Goal: Obtain resource: Download file/media

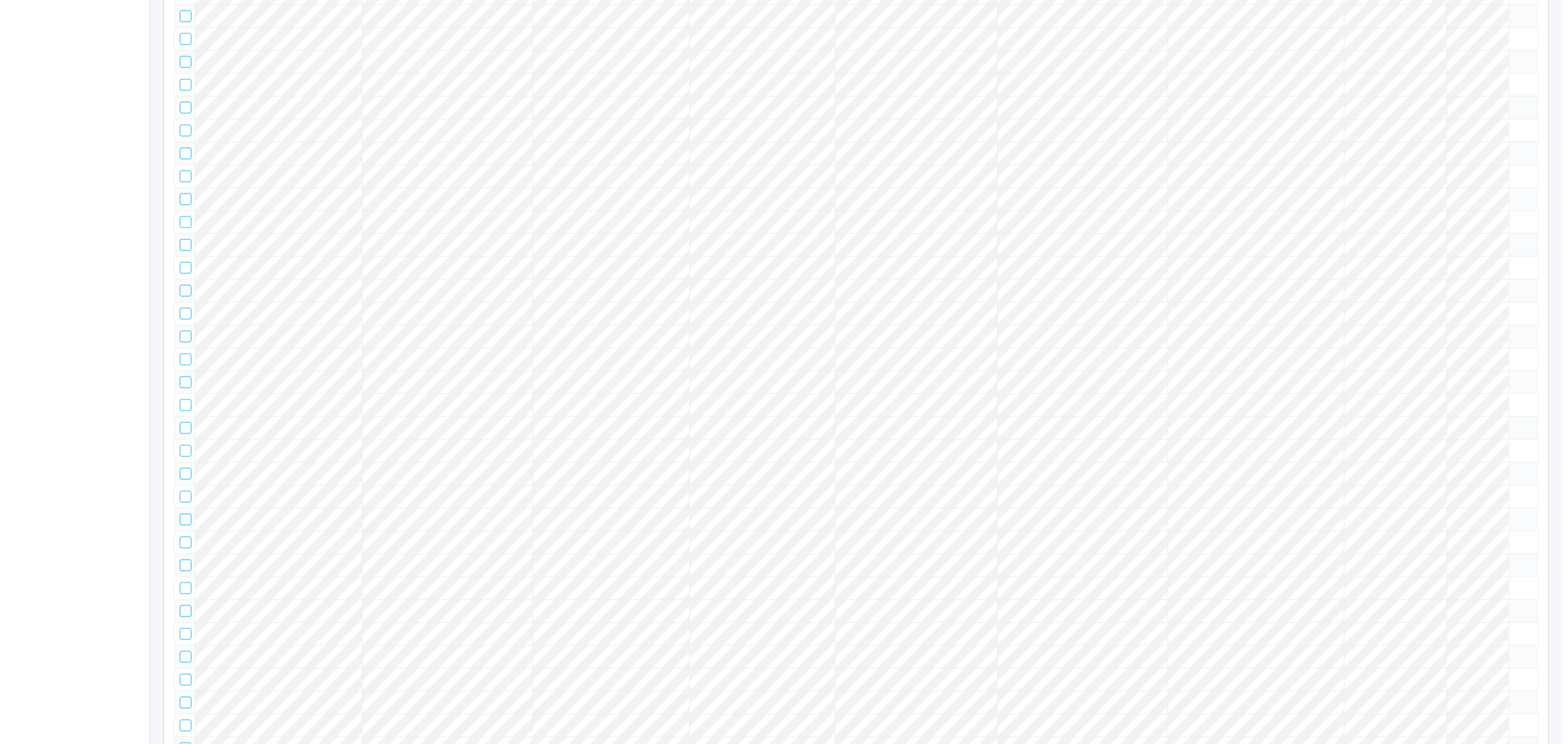
scroll to position [24777, 0]
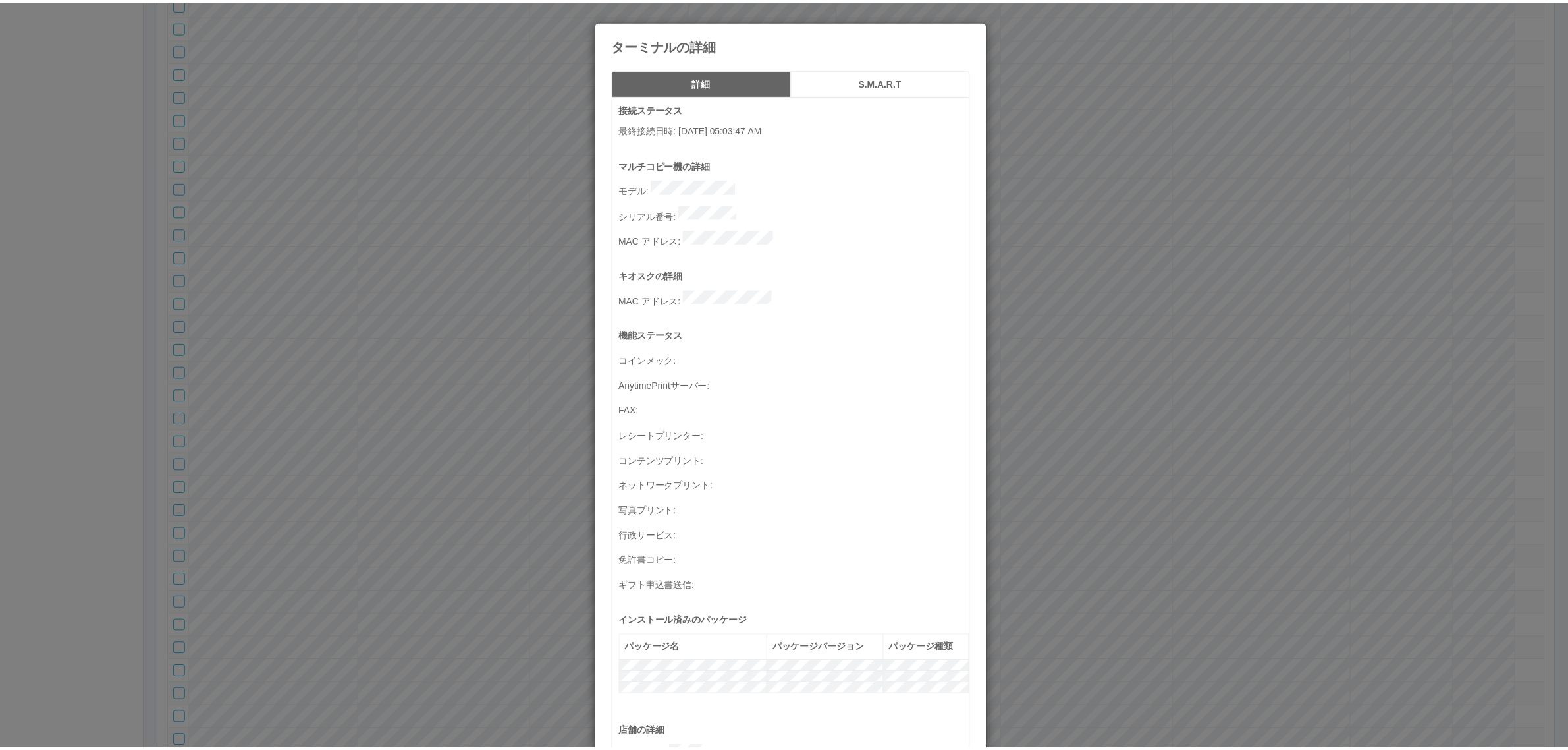
scroll to position [432, 0]
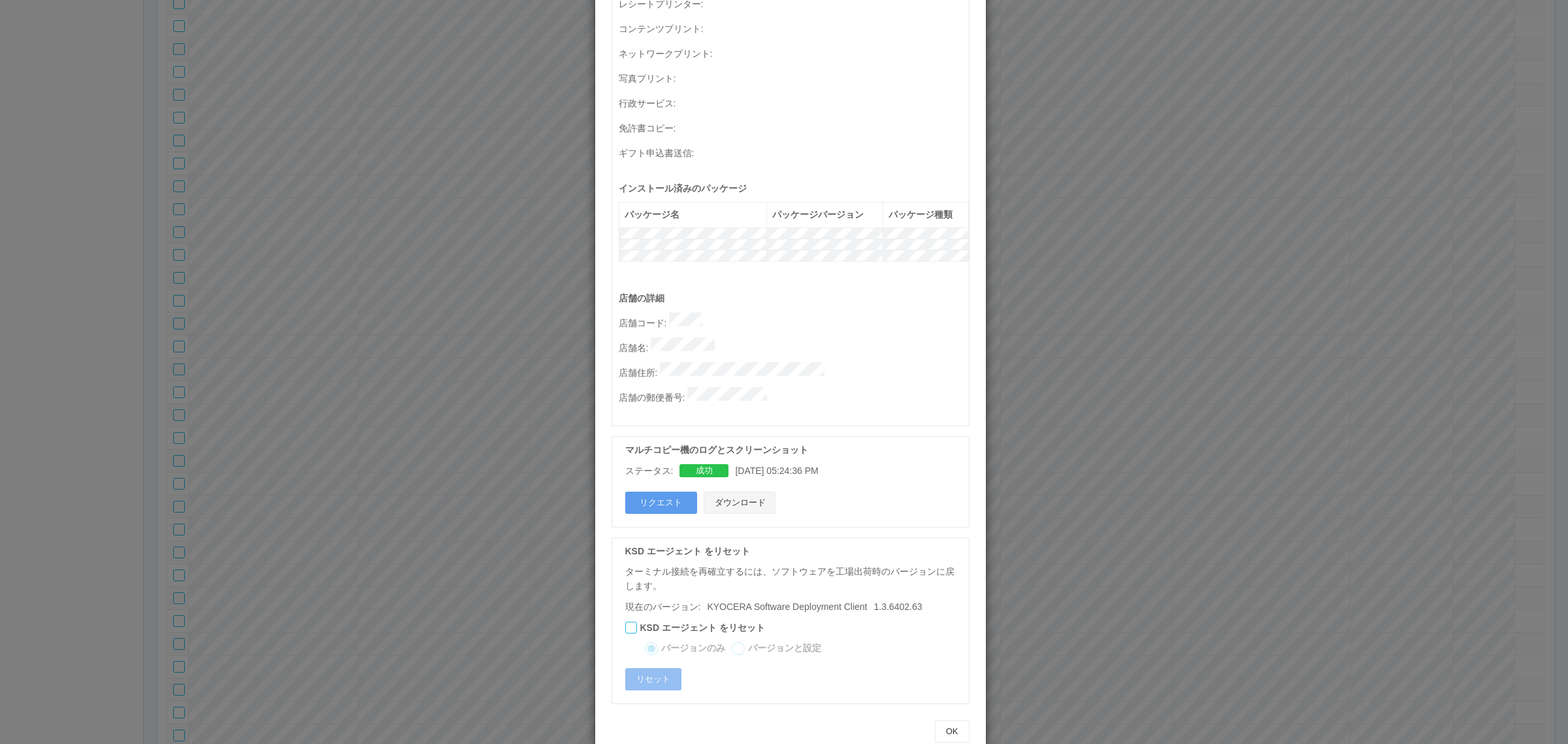
click at [753, 491] on button "ダウンロード" at bounding box center [739, 502] width 72 height 22
click at [1320, 227] on div "ターミナルの詳細 詳細 S.M.A.R.T 接続ステータス 最終接続日時 : [DATE] 05:03:47 AM マルチコピー機の詳細 モデル : シリアル…" at bounding box center [784, 372] width 1568 height 744
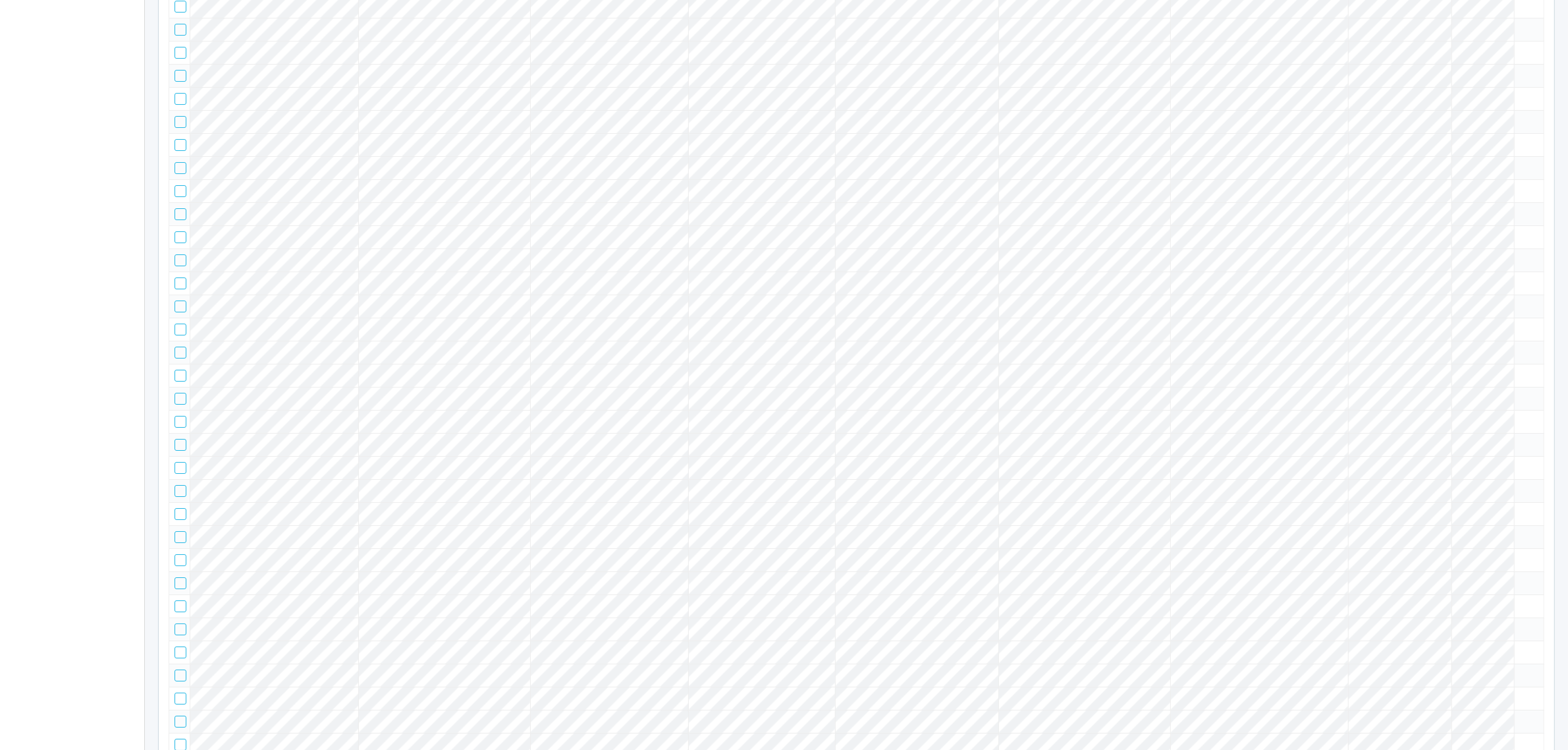
scroll to position [0, 0]
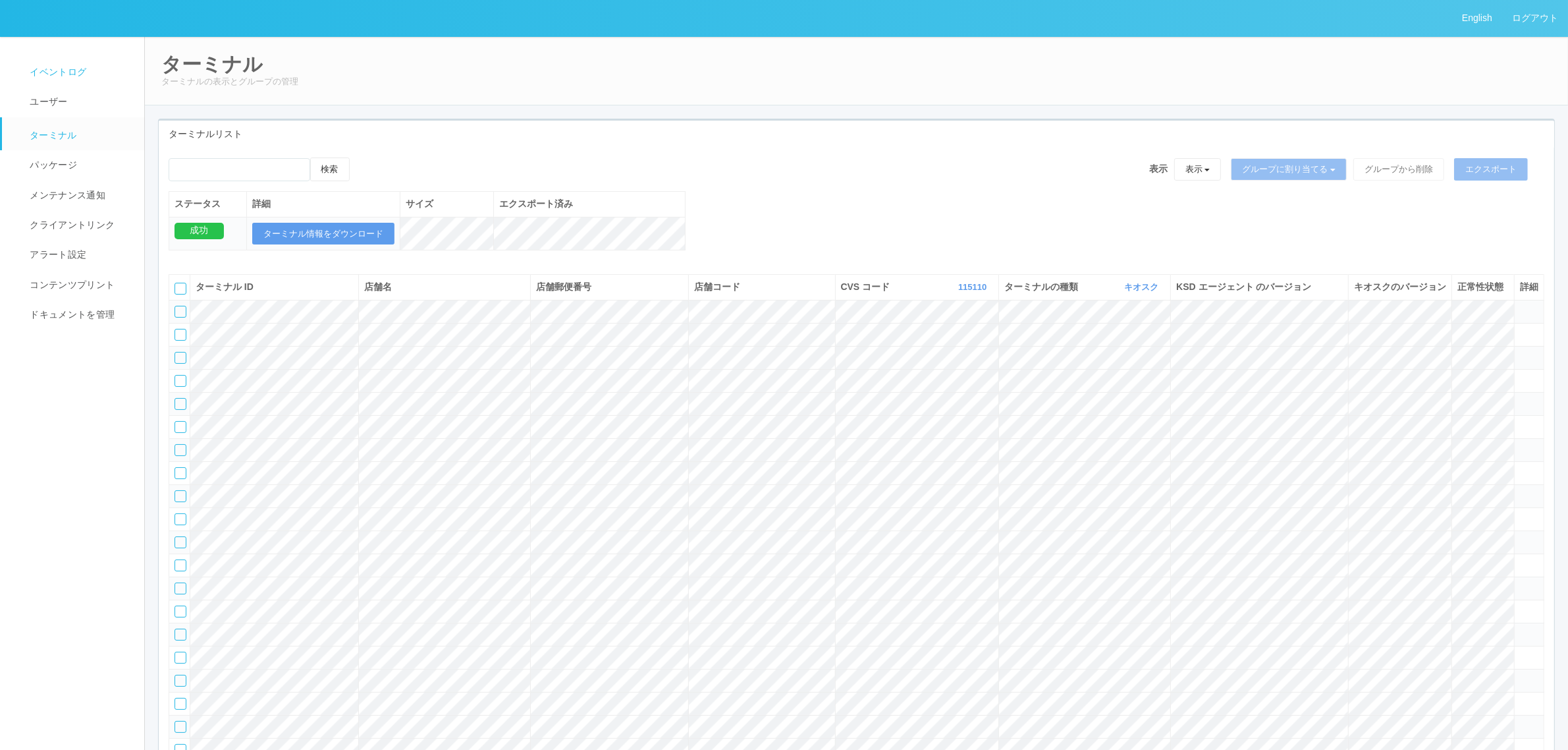
click at [83, 67] on span "イベントログ" at bounding box center [56, 72] width 60 height 10
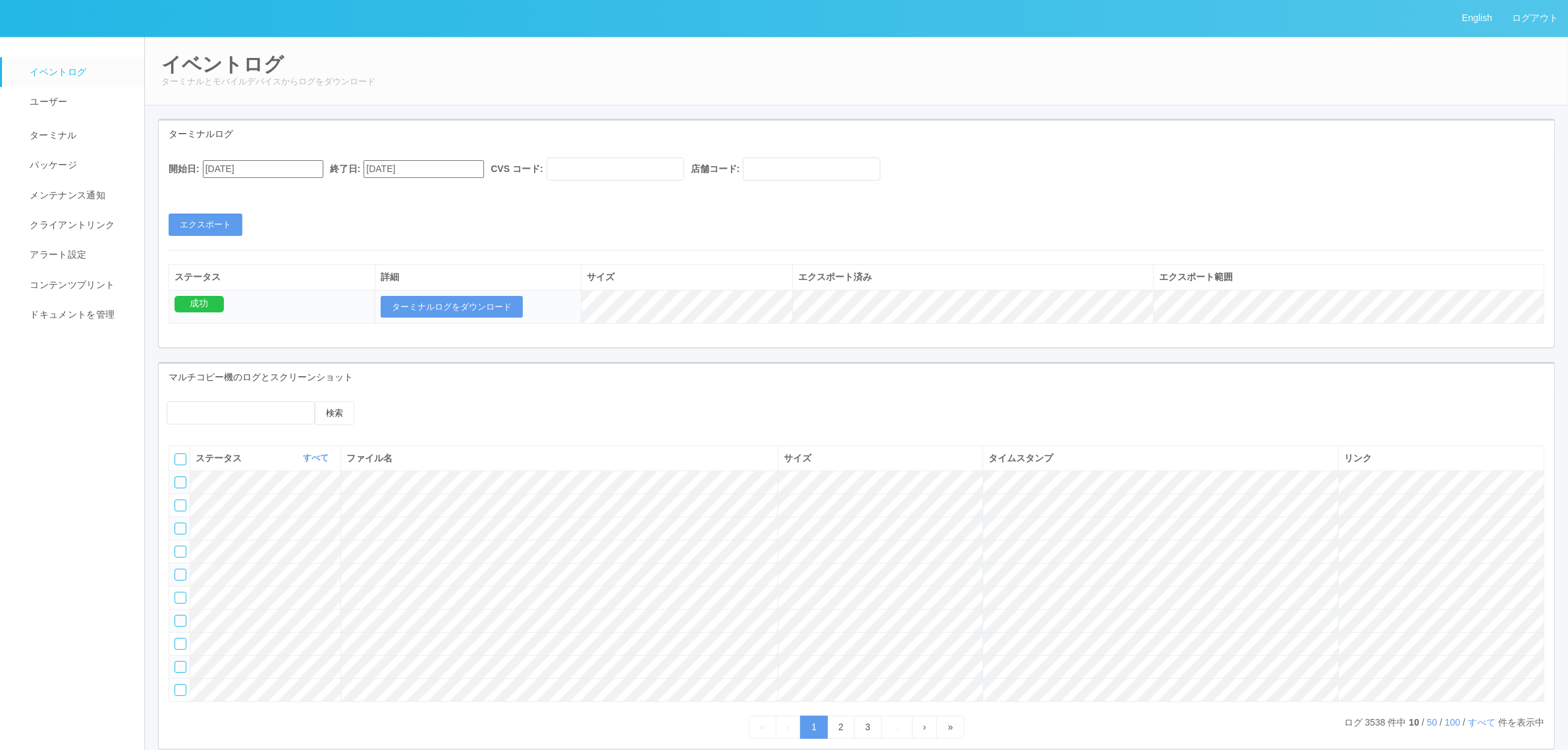
click at [271, 174] on input "[DATE]" at bounding box center [262, 168] width 121 height 18
click at [274, 168] on input "[DATE]" at bounding box center [262, 168] width 121 height 18
click at [224, 188] on button "button" at bounding box center [219, 186] width 10 height 4
click at [231, 721] on div "24" at bounding box center [218, 727] width 24 height 13
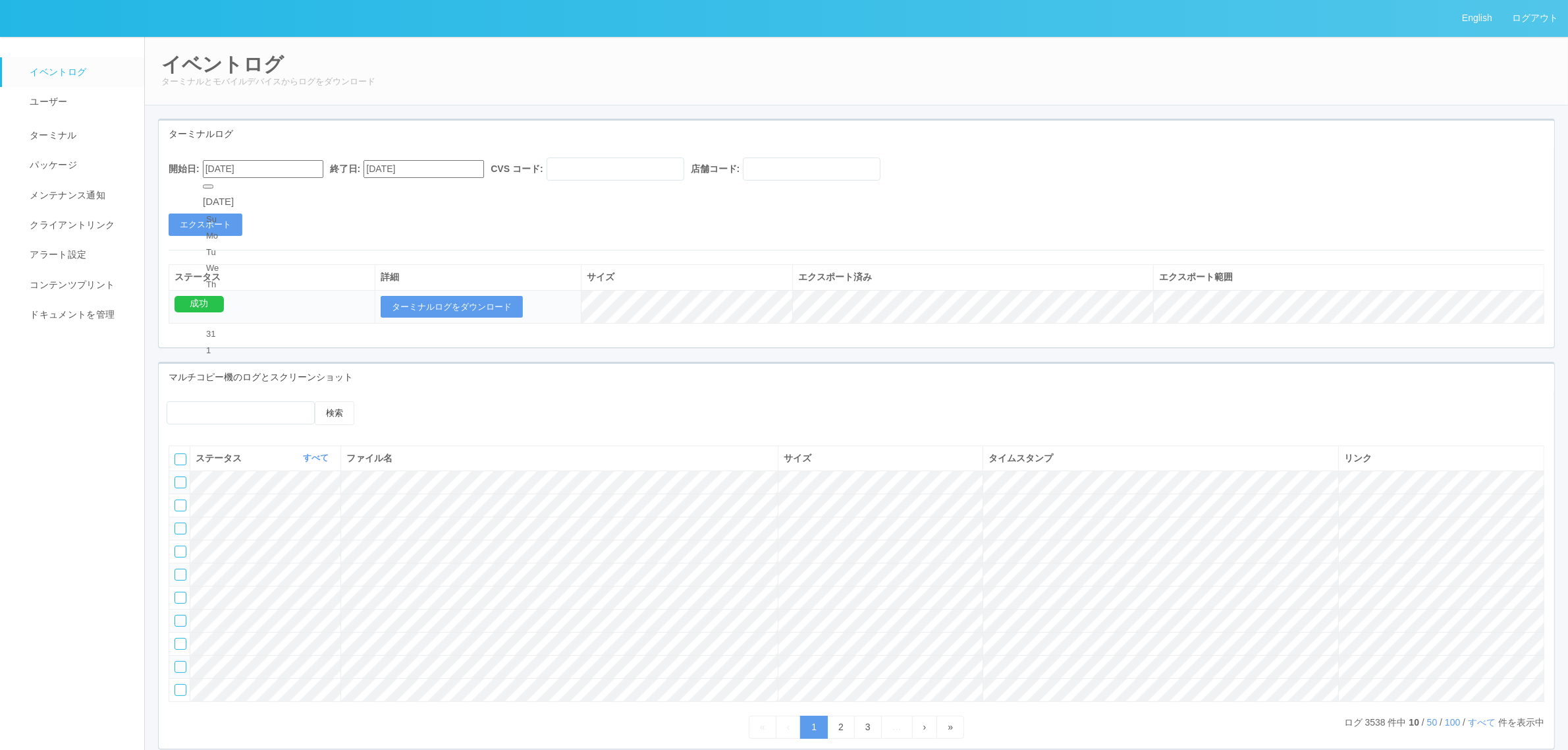
type input "[DATE]"
click at [405, 217] on div "開始日: [DATE] 終了日: [DATE] CVS コード: 店舗コード: エクスポート" at bounding box center [857, 197] width 1395 height 79
click at [222, 221] on button "エクスポート" at bounding box center [205, 225] width 74 height 22
click at [489, 296] on button "ターミナルログをダウンロード" at bounding box center [451, 307] width 142 height 22
click at [58, 137] on span "ターミナル" at bounding box center [51, 135] width 50 height 10
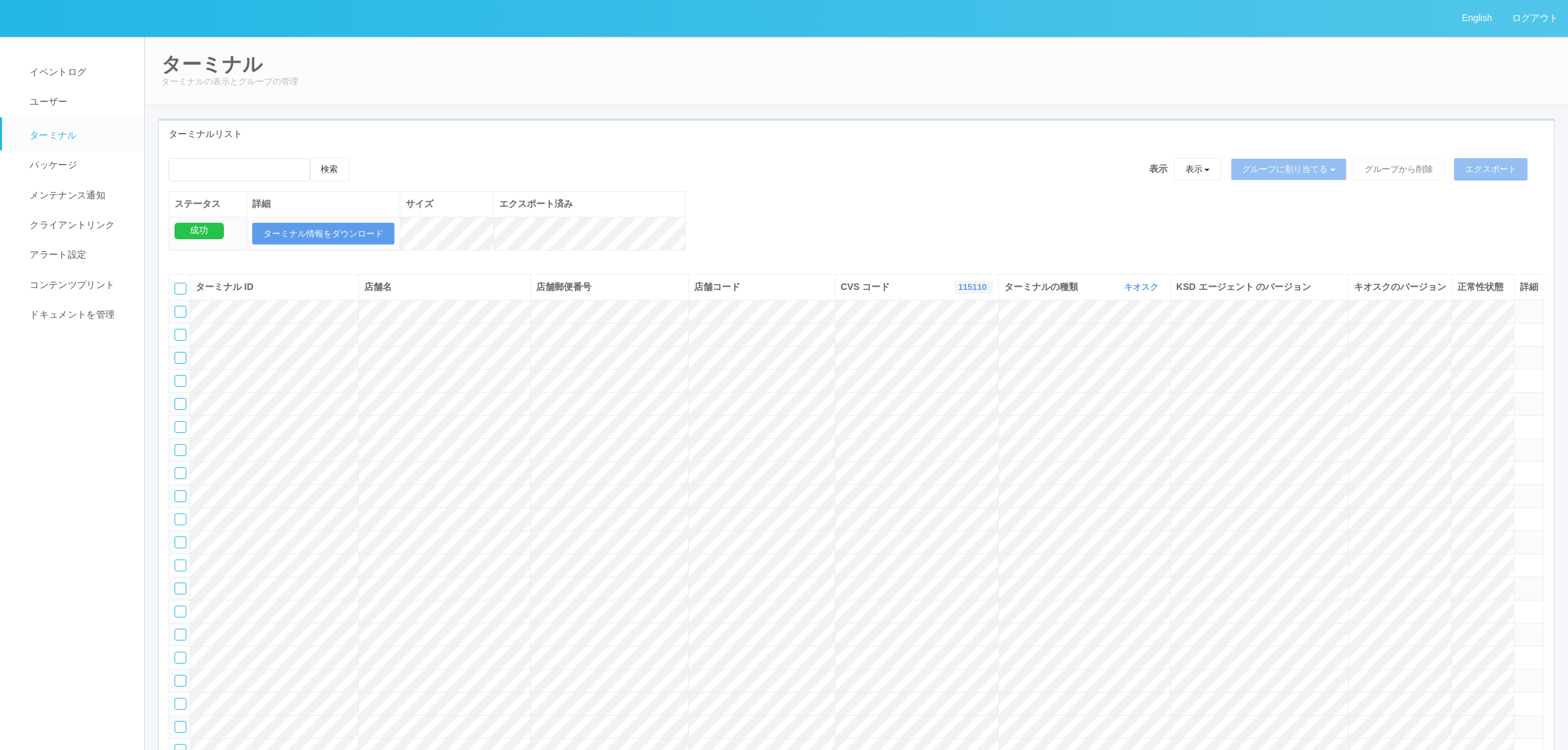
click at [964, 292] on link "115110" at bounding box center [974, 287] width 32 height 10
click at [976, 381] on link "300034" at bounding box center [940, 372] width 104 height 18
click at [1520, 351] on icon at bounding box center [1520, 351] width 0 height 0
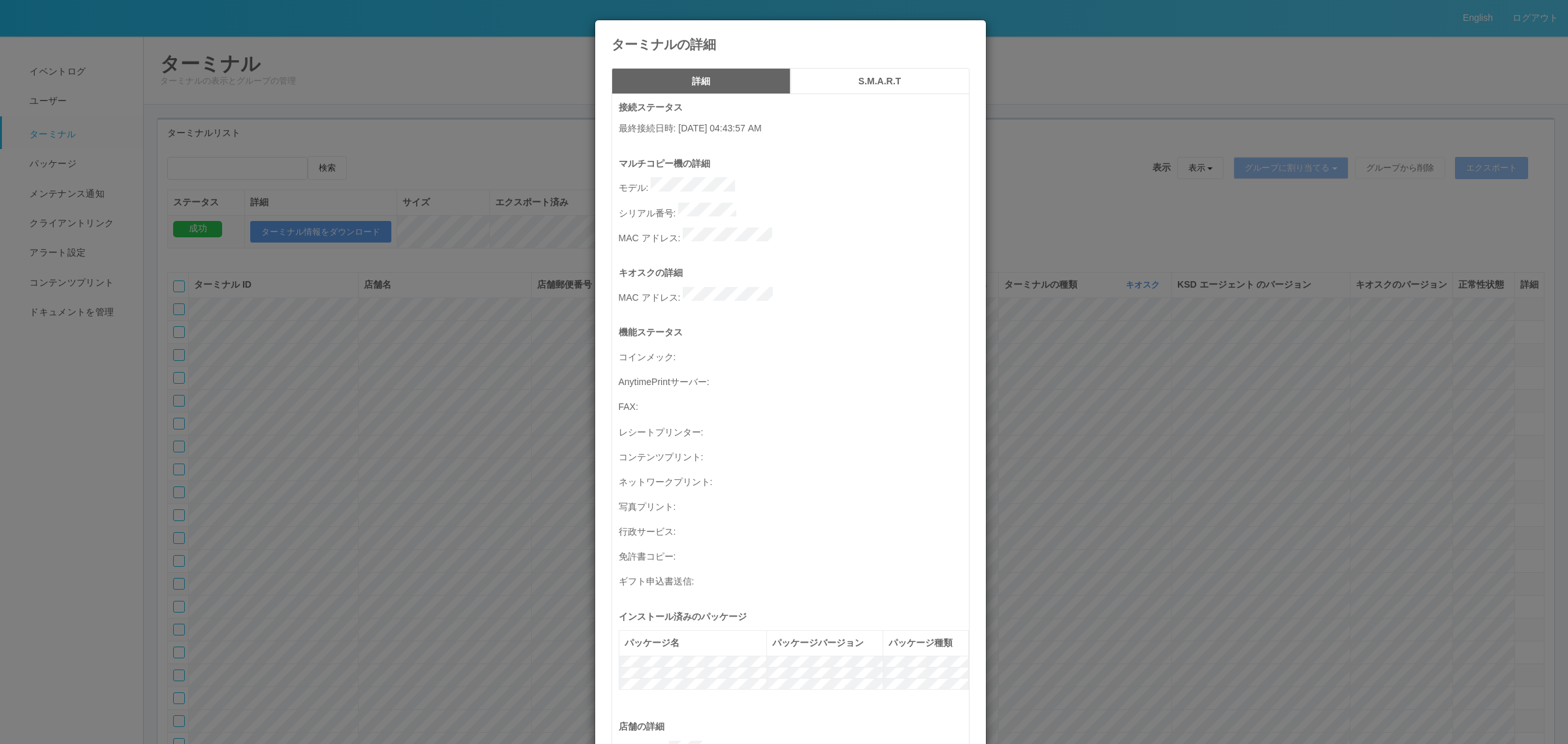
click at [745, 203] on p "シリアル番号 :" at bounding box center [793, 212] width 350 height 19
click at [403, 525] on div "ターミナルの詳細 詳細 S.M.A.R.T 接続ステータス 最終接続日時 : [DATE] 04:43:57 AM マルチコピー機の詳細 モデル : シリアル…" at bounding box center [784, 372] width 1568 height 744
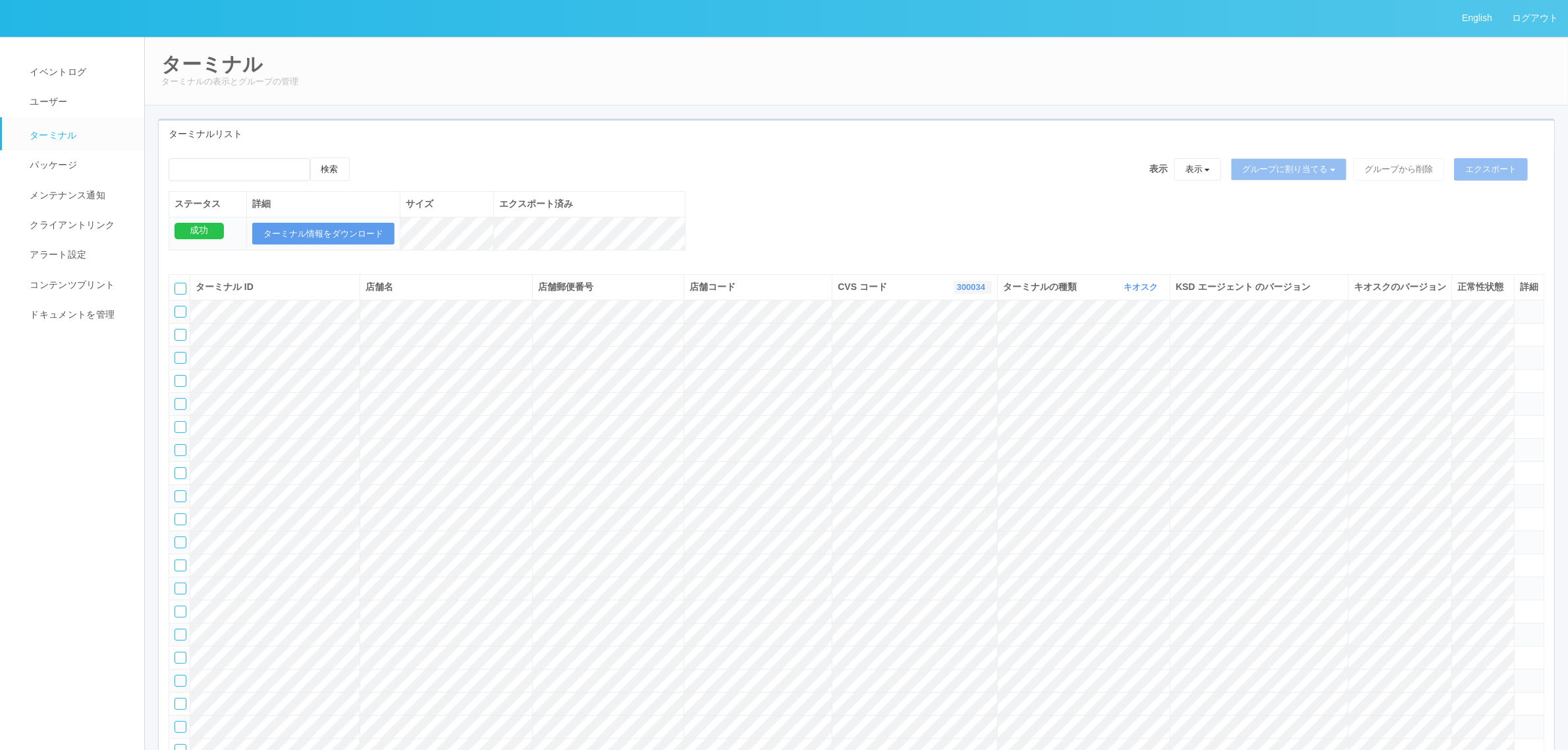
click at [973, 292] on link "300034" at bounding box center [972, 287] width 32 height 10
click at [957, 351] on link "115110" at bounding box center [940, 342] width 104 height 18
click at [858, 203] on div "検索 表示 表示 すべてのターミナル 未割り当てのターミナル グループを追加 グループ名を編集 アーカイブ済みのターミナル グループに割り当てる グループを追…" at bounding box center [857, 210] width 1395 height 107
click at [958, 292] on link "115110" at bounding box center [974, 287] width 32 height 10
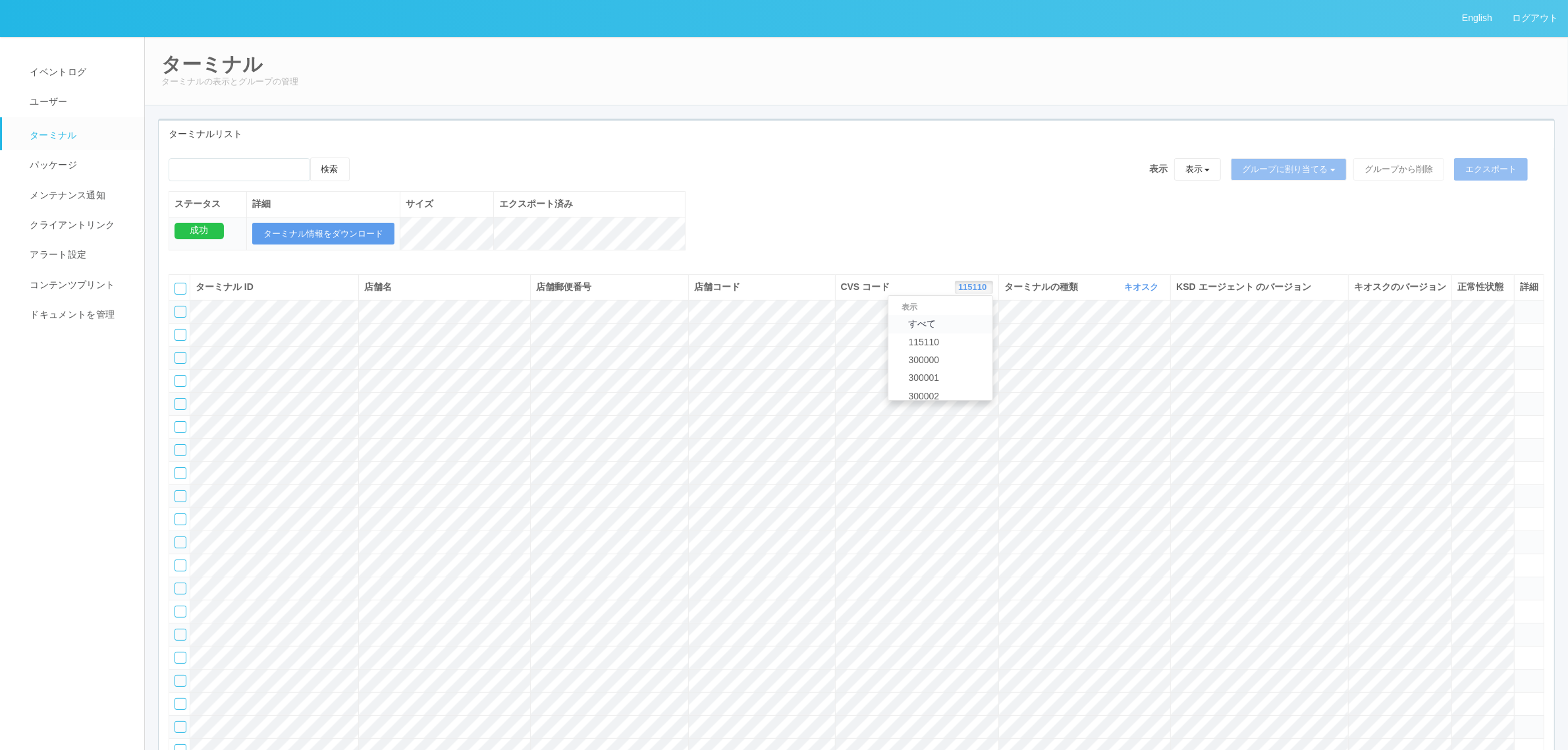
click at [944, 333] on link "すべて" at bounding box center [940, 323] width 104 height 18
click at [861, 222] on div "検索 表示 表示 すべてのターミナル 未割り当てのターミナル グループを追加 グループ名を編集 アーカイブ済みのターミナル グループに割り当てる グループを追…" at bounding box center [857, 210] width 1395 height 107
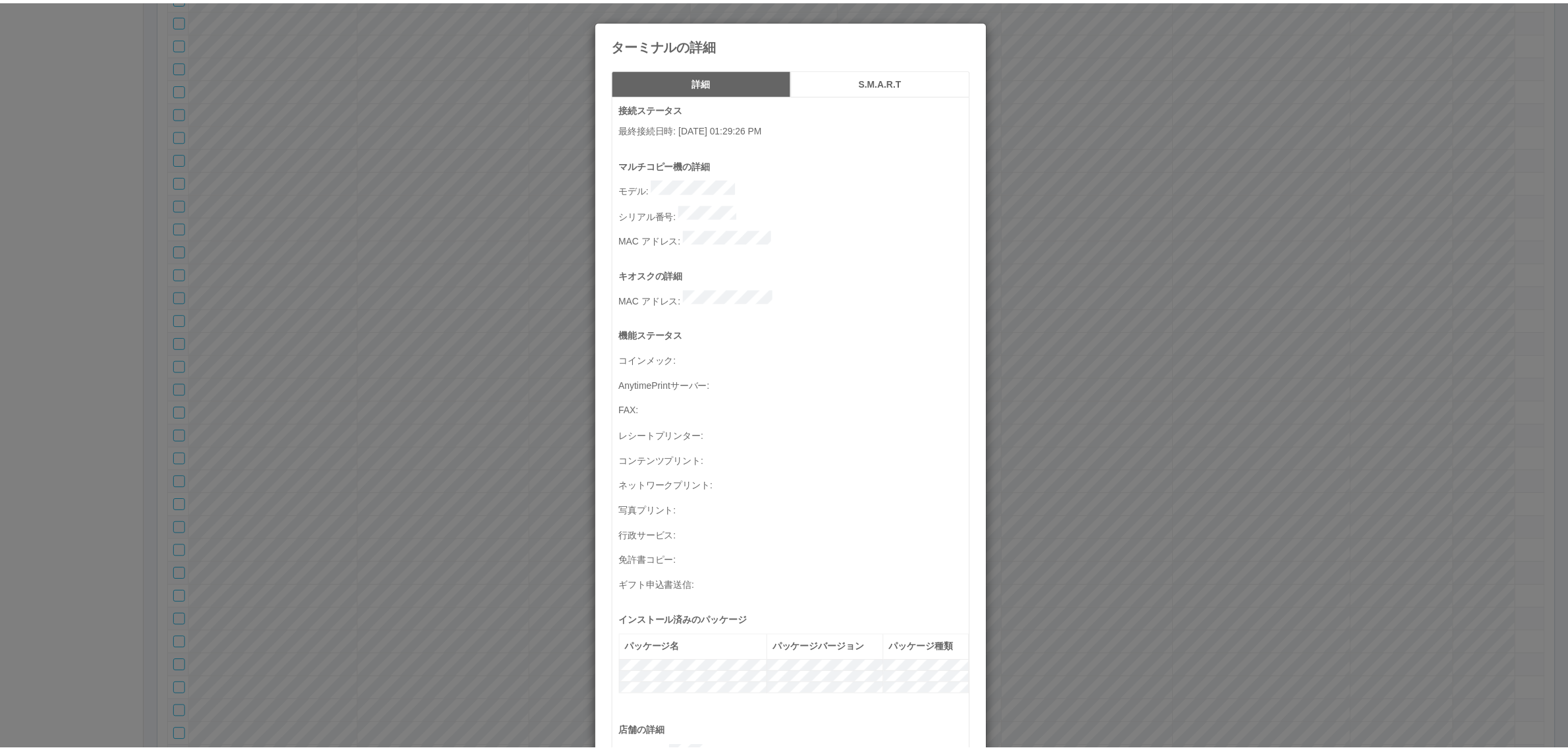
scroll to position [432, 0]
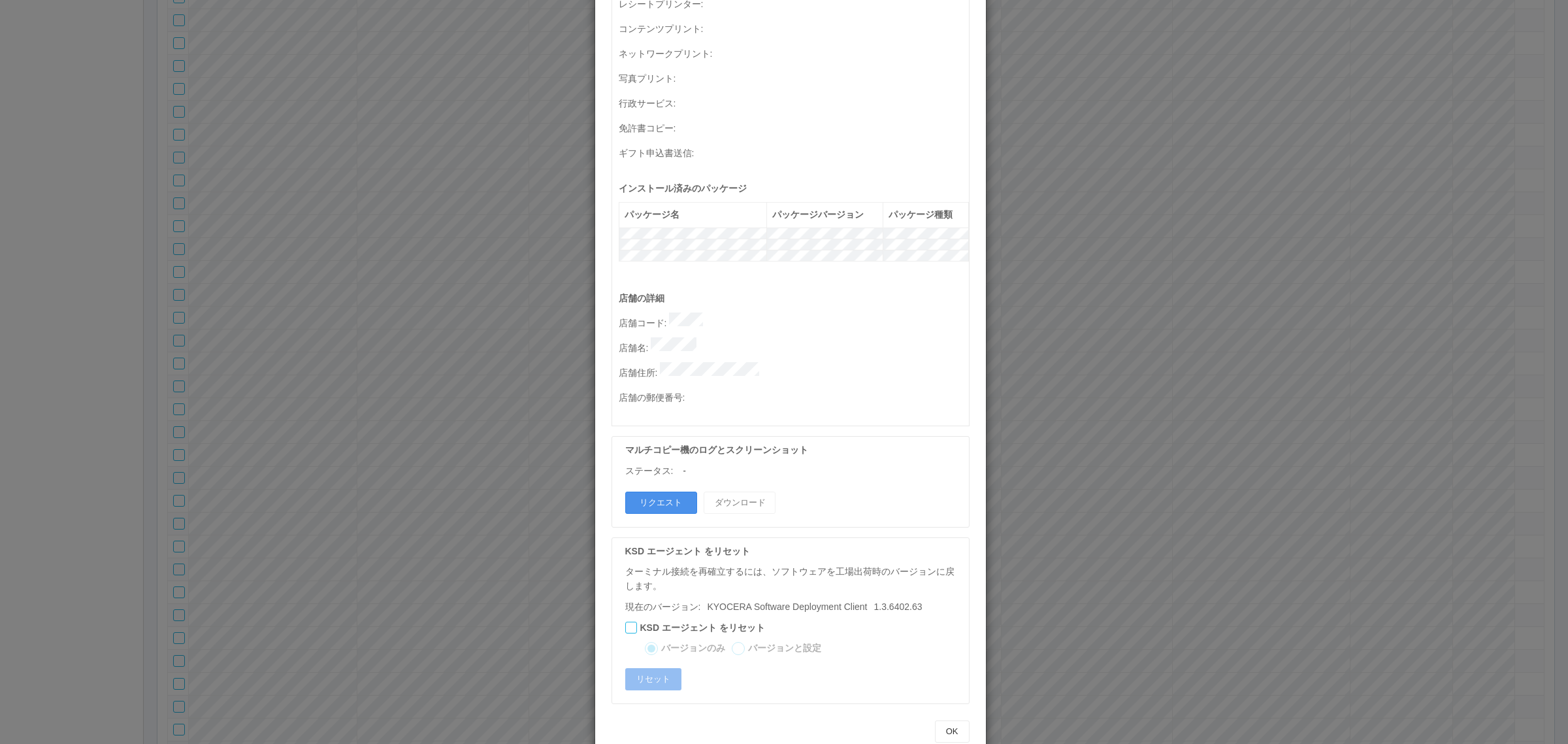
click at [634, 491] on button "リクエスト" at bounding box center [661, 502] width 72 height 22
click at [1178, 443] on div "ターミナルの詳細 詳細 S.M.A.R.T 接続ステータス 最終接続日時 : [DATE] 01:29:26 PM マルチコピー機の詳細 モデル : シリアル…" at bounding box center [784, 372] width 1568 height 744
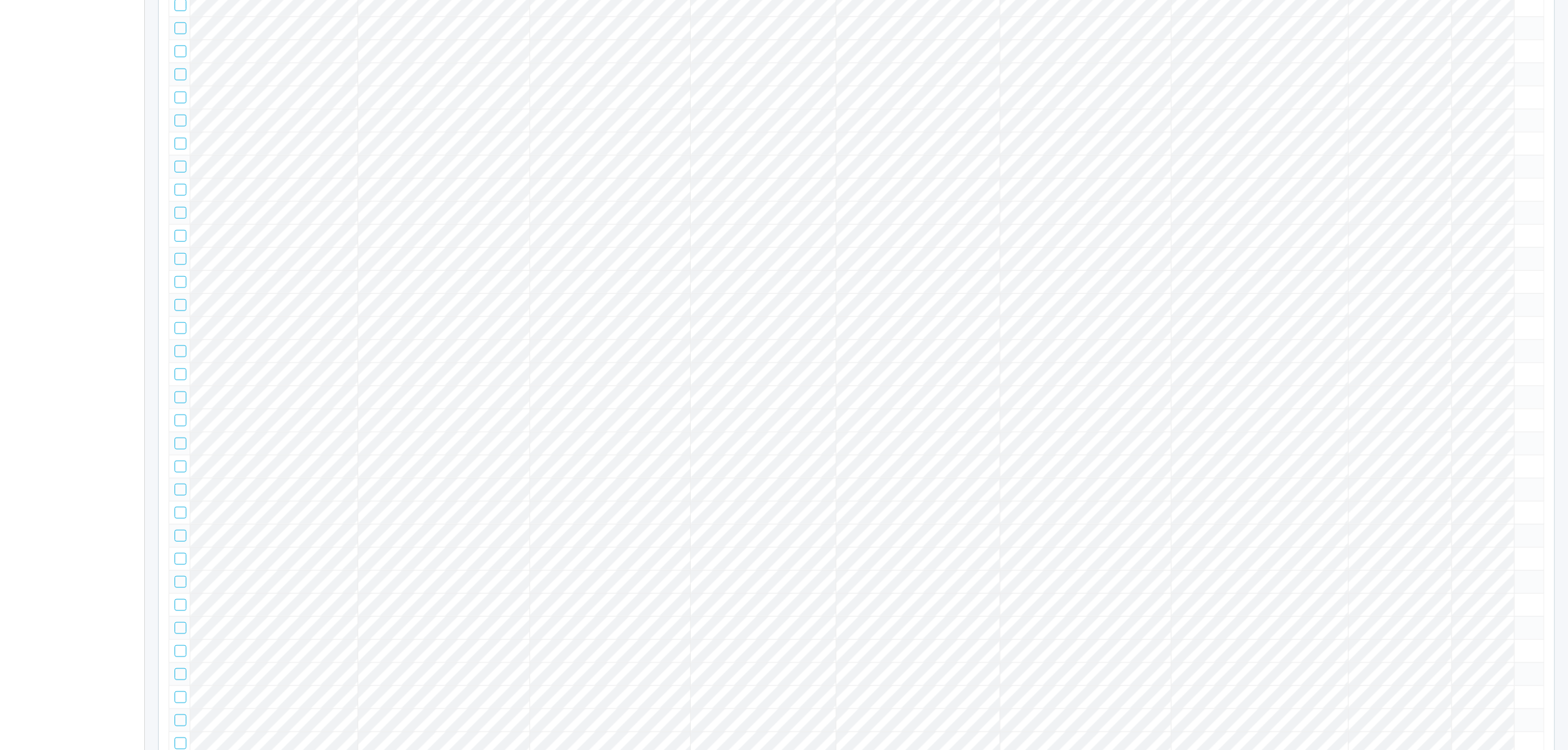
scroll to position [2964, 0]
